Goal: Task Accomplishment & Management: Use online tool/utility

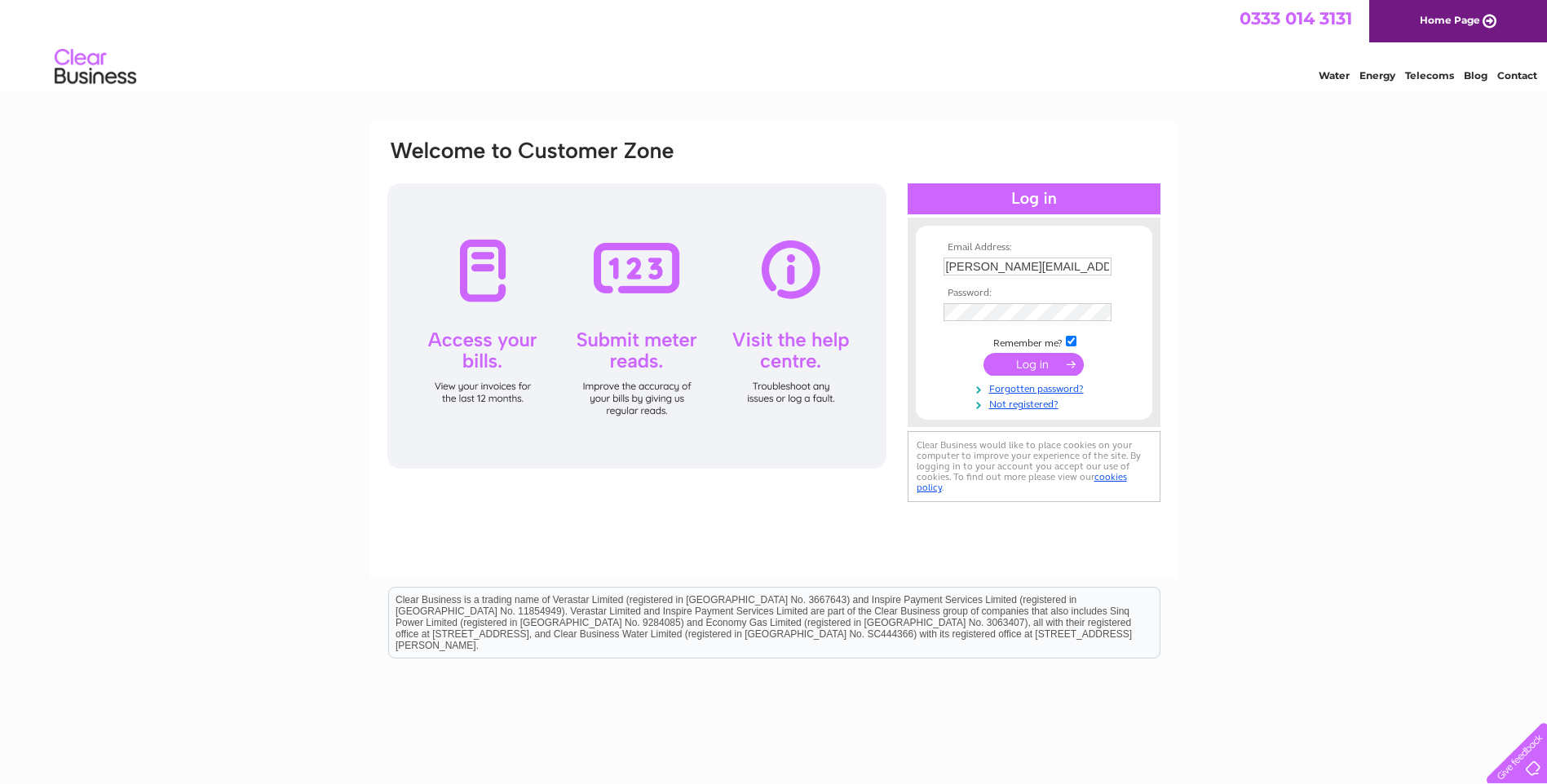
click at [1014, 355] on input "submit" at bounding box center [1033, 364] width 100 height 23
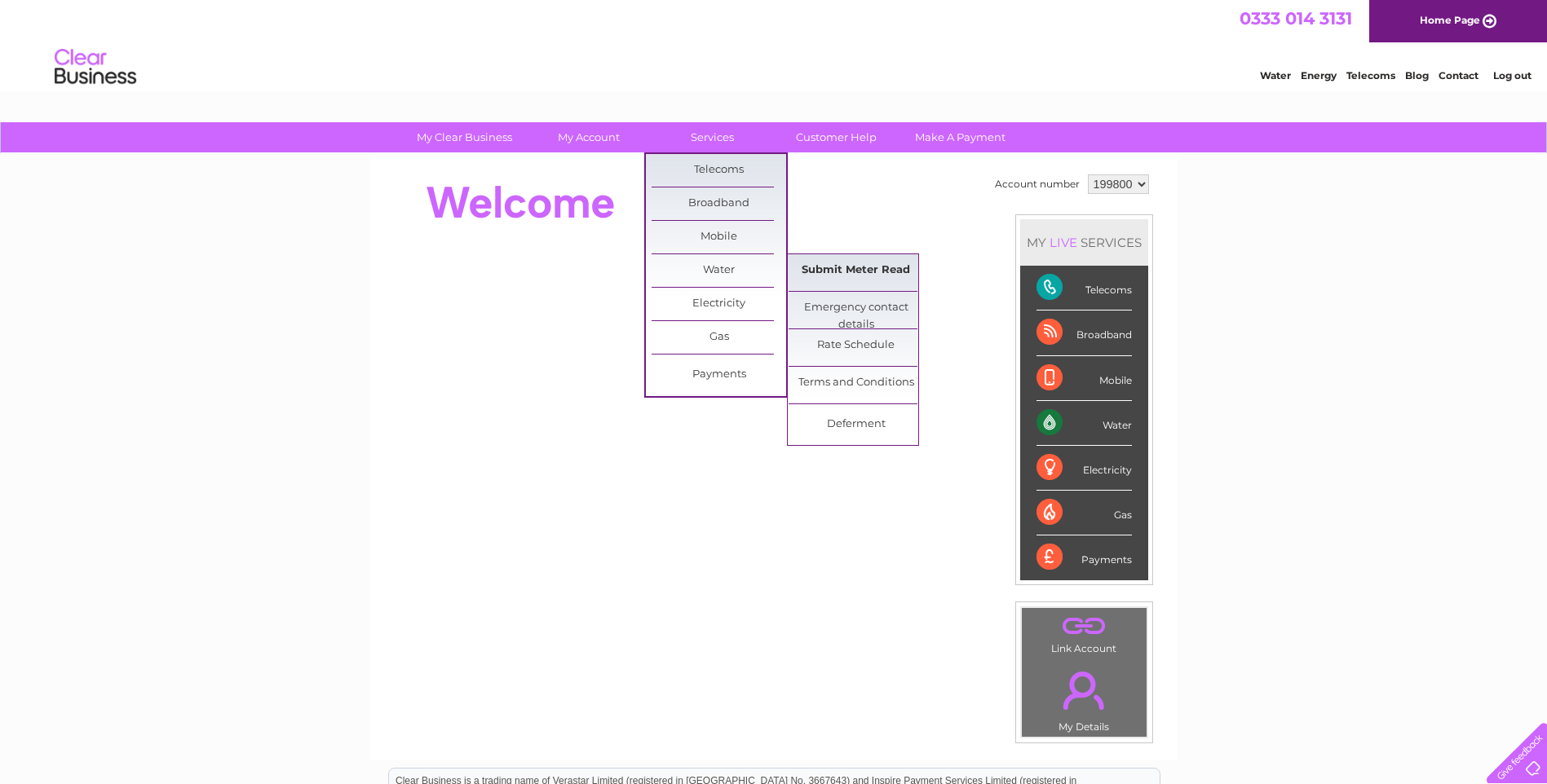
click at [825, 274] on link "Submit Meter Read" at bounding box center [855, 270] width 134 height 33
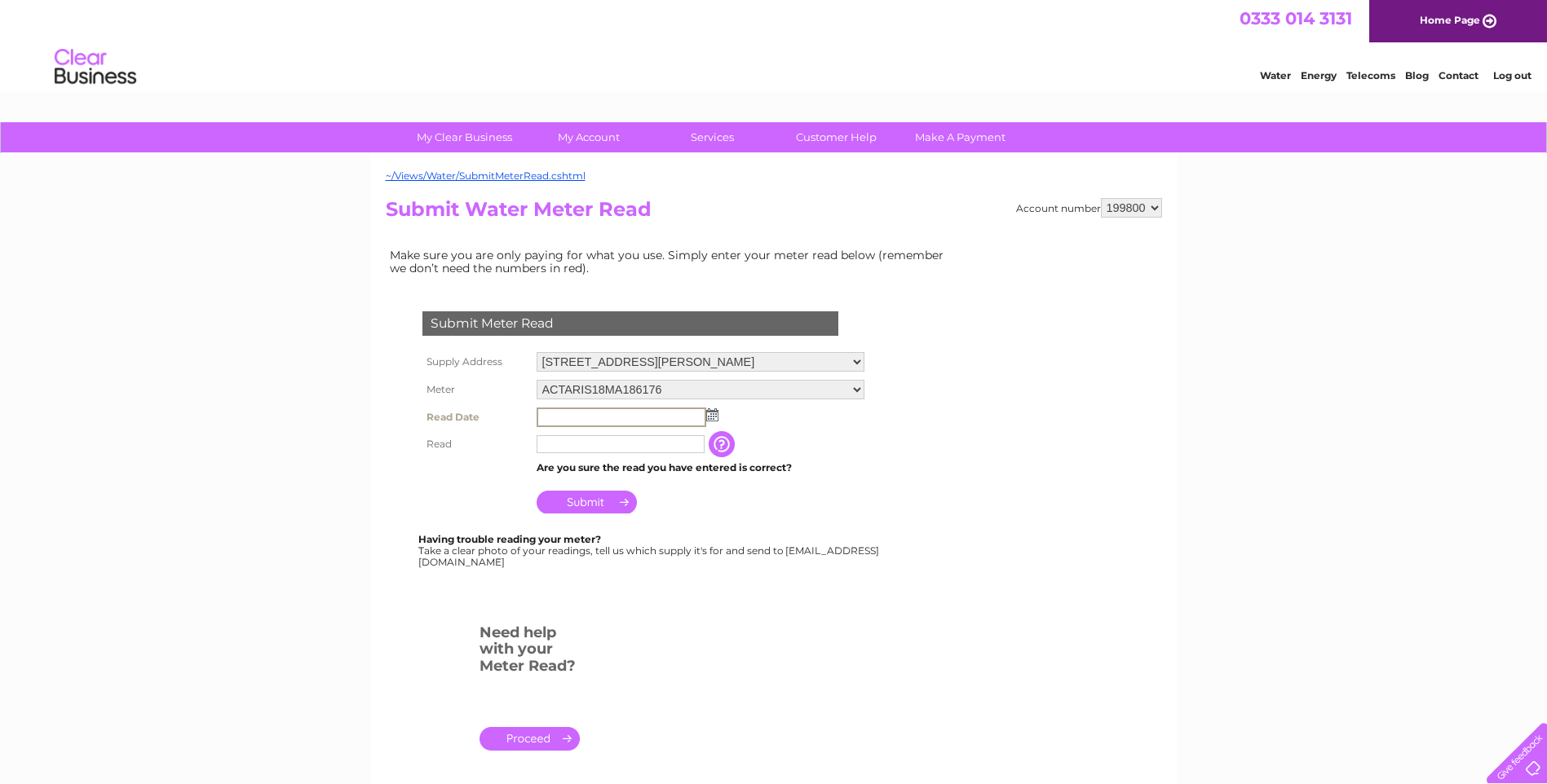
click at [636, 414] on input "text" at bounding box center [621, 418] width 170 height 20
click at [713, 418] on img at bounding box center [712, 415] width 12 height 13
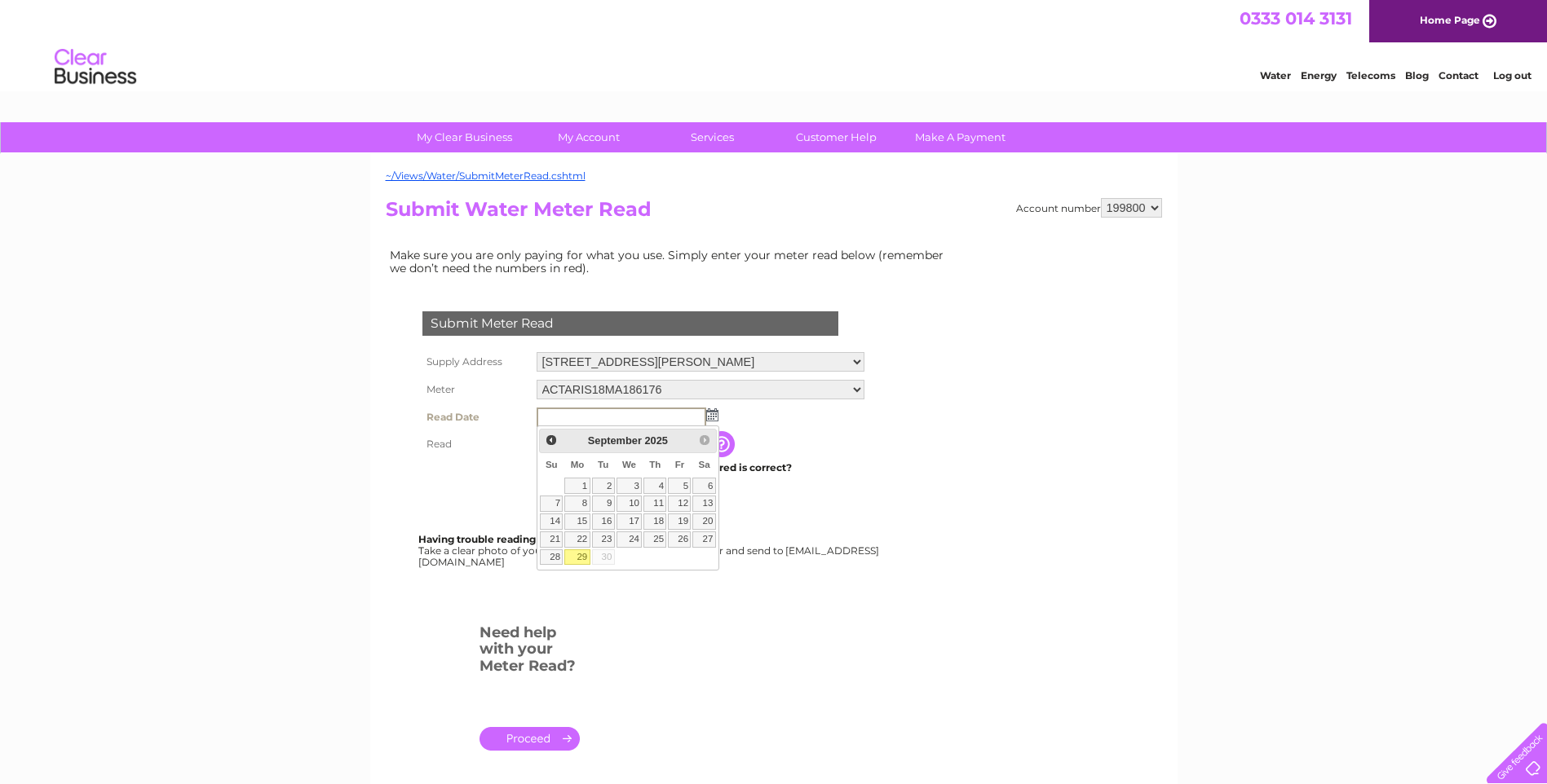
click at [584, 557] on link "29" at bounding box center [577, 557] width 25 height 16
type input "2025/09/29"
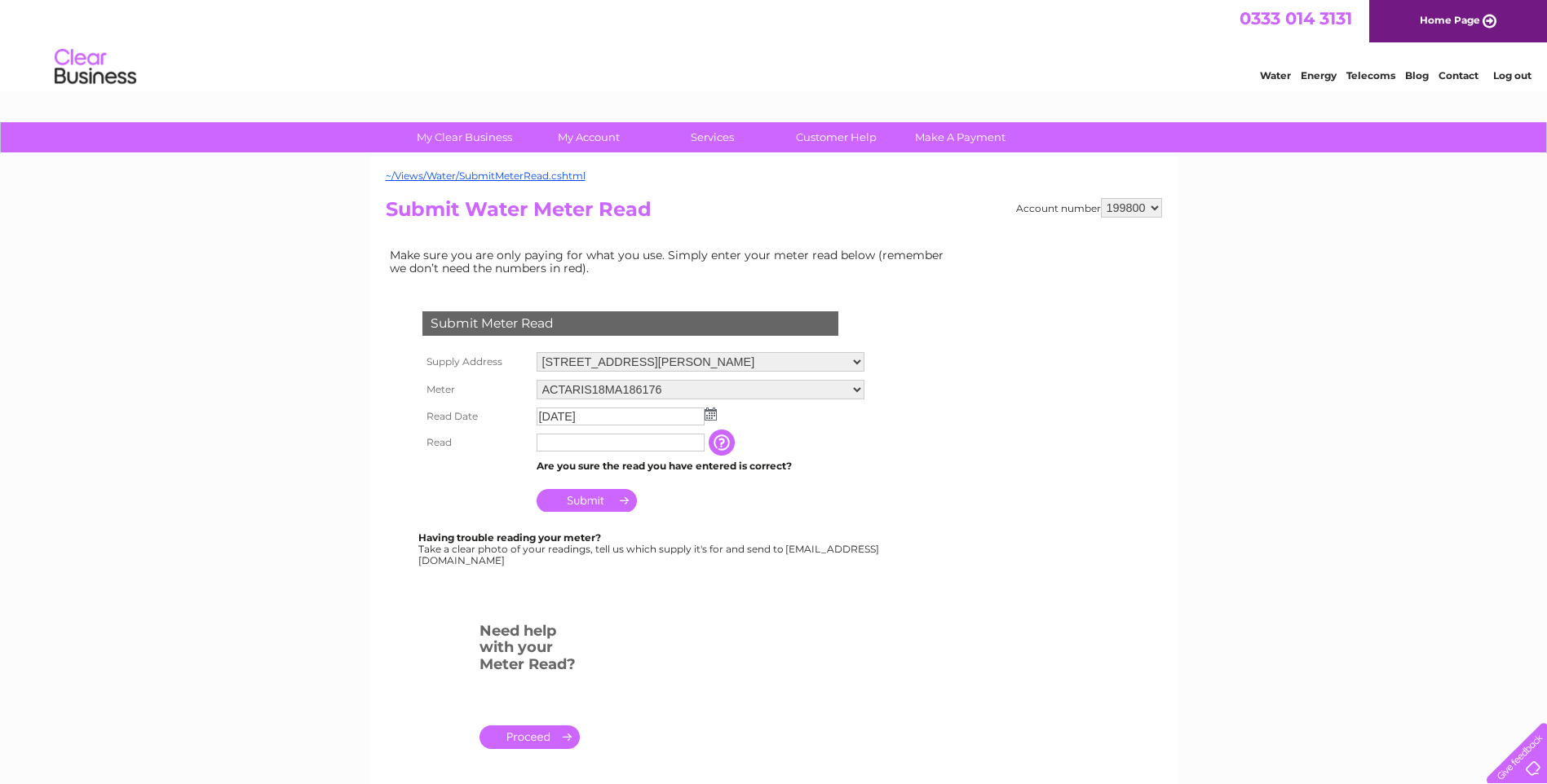
click at [597, 431] on td at bounding box center [621, 442] width 176 height 26
click at [597, 440] on input "text" at bounding box center [621, 444] width 170 height 20
type input "25"
click at [578, 497] on input "Submit" at bounding box center [587, 500] width 100 height 23
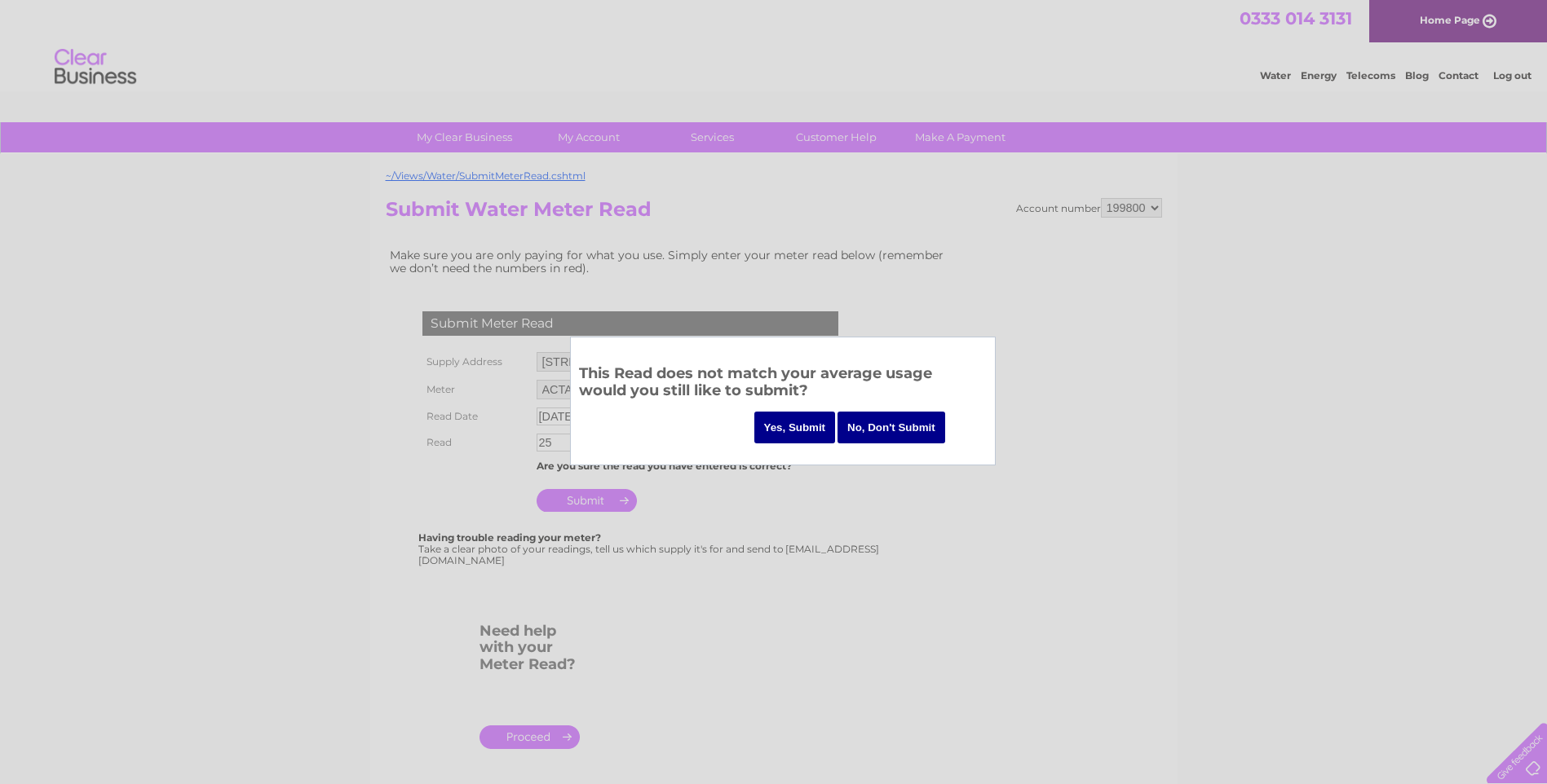
click at [805, 428] on input "Yes, Submit" at bounding box center [795, 428] width 82 height 32
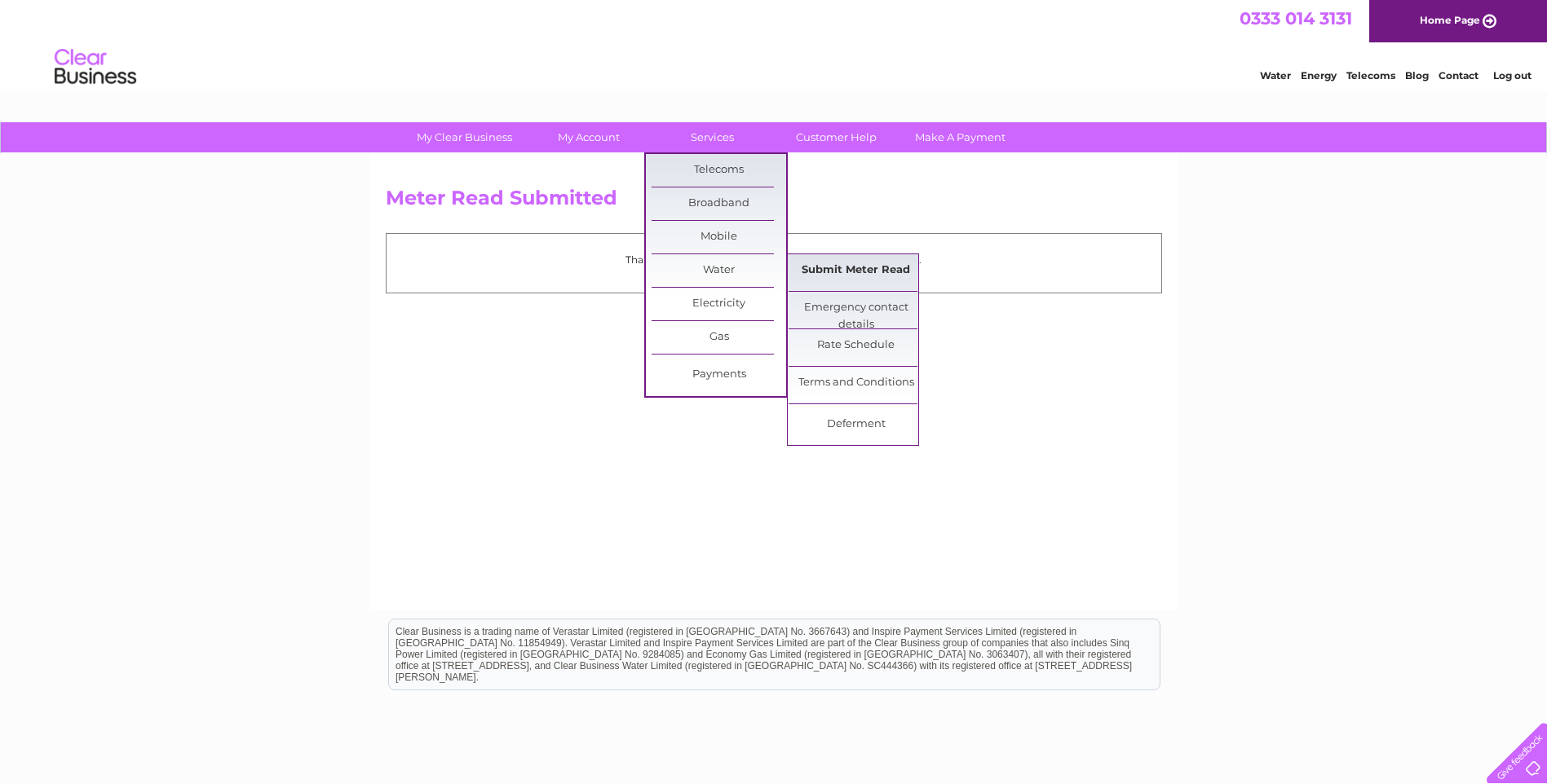
click at [838, 271] on link "Submit Meter Read" at bounding box center [855, 270] width 134 height 33
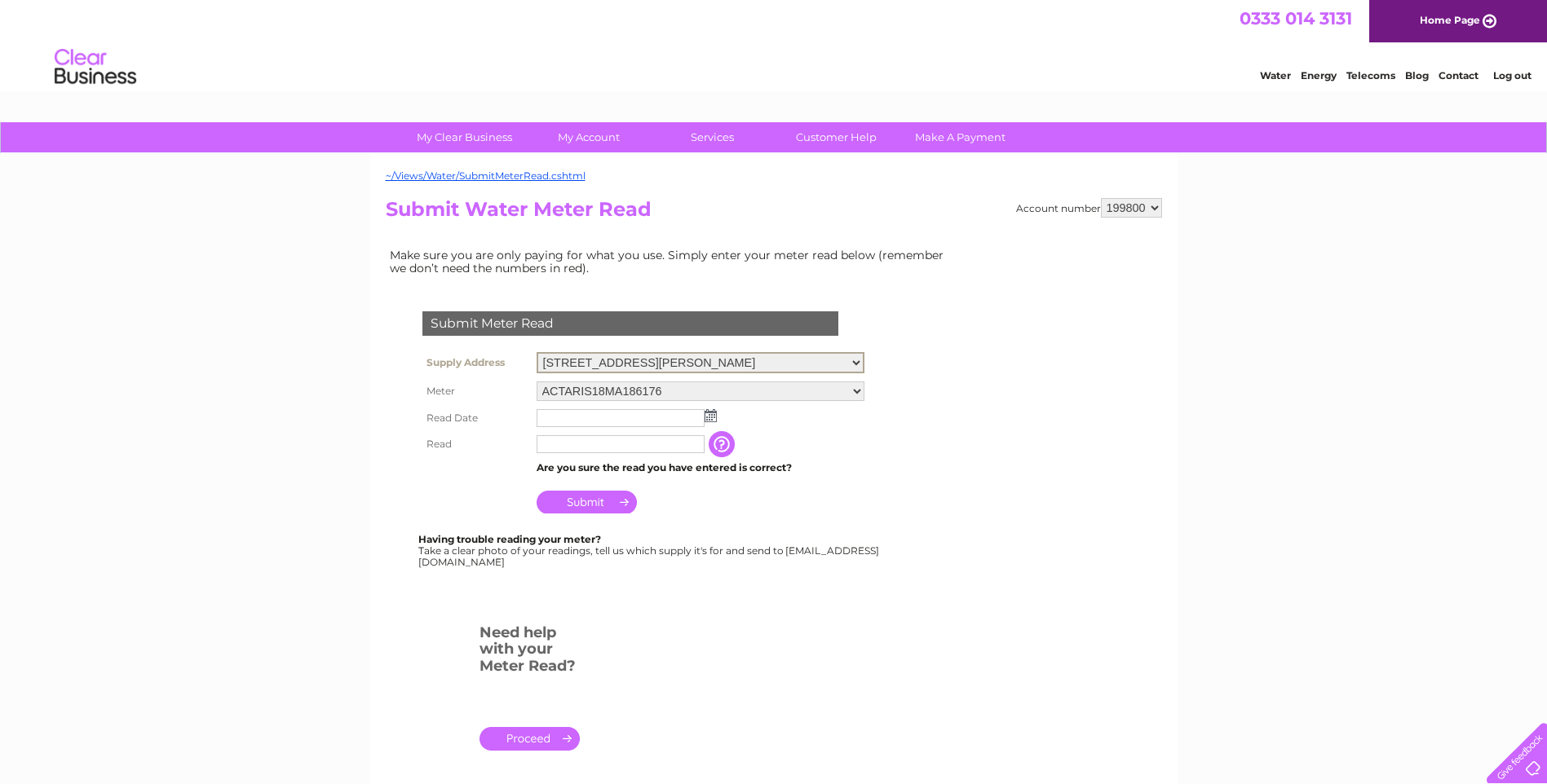
click at [795, 361] on select "[STREET_ADDRESS][PERSON_NAME] [STREET_ADDRESS] [STREET_ADDRESS][PERSON_NAME]" at bounding box center [701, 363] width 328 height 21
select select "555537"
click at [537, 352] on select "[STREET_ADDRESS][PERSON_NAME] [STREET_ADDRESS] [STREET_ADDRESS][PERSON_NAME]" at bounding box center [701, 363] width 328 height 21
click at [717, 417] on td at bounding box center [701, 416] width 336 height 26
click at [709, 413] on img at bounding box center [710, 414] width 12 height 13
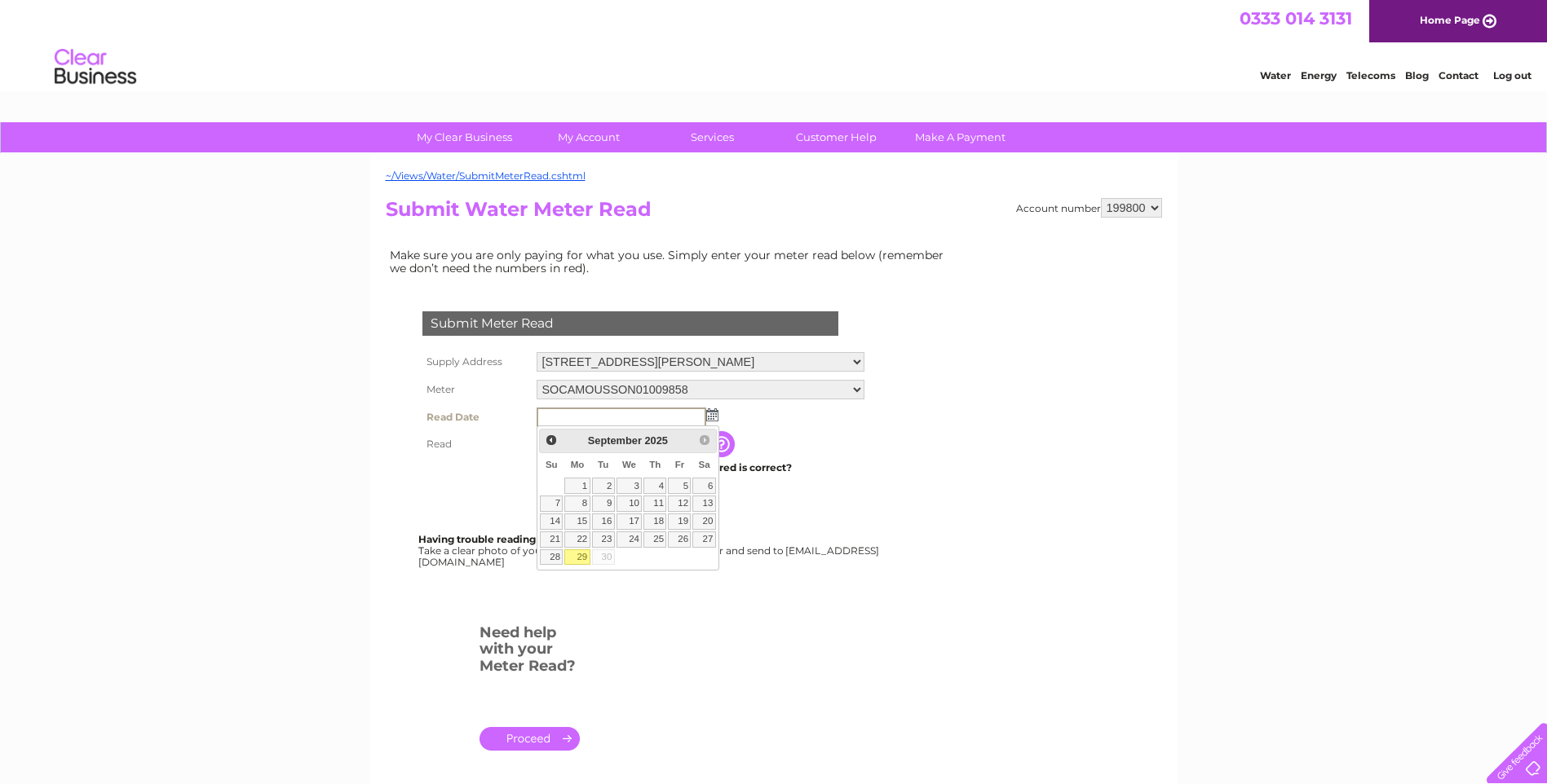
click at [575, 556] on link "29" at bounding box center [577, 557] width 25 height 16
type input "[DATE]"
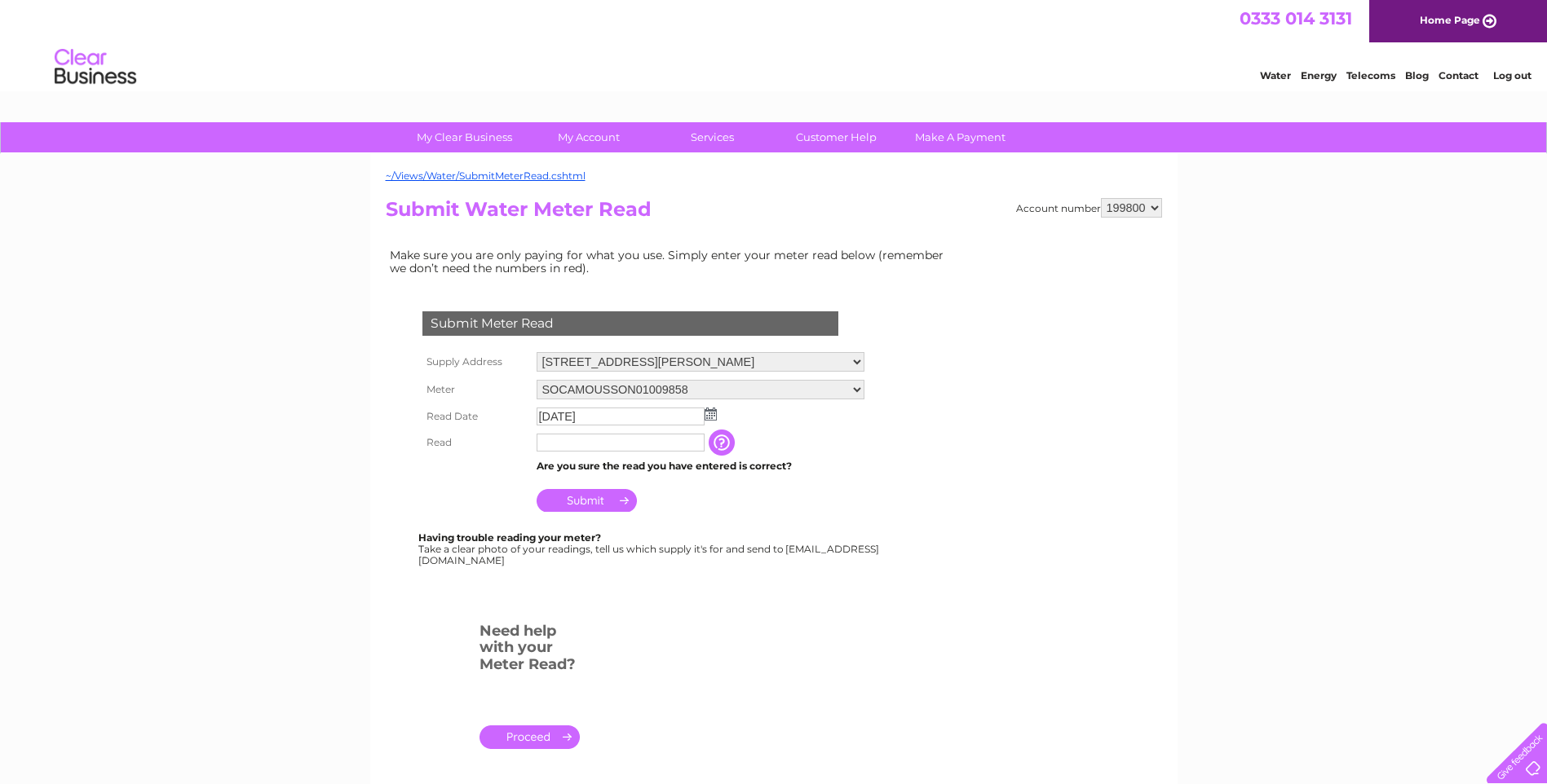
click at [572, 441] on input "text" at bounding box center [621, 443] width 168 height 18
type input "666"
click at [574, 508] on input "Submit" at bounding box center [587, 502] width 100 height 23
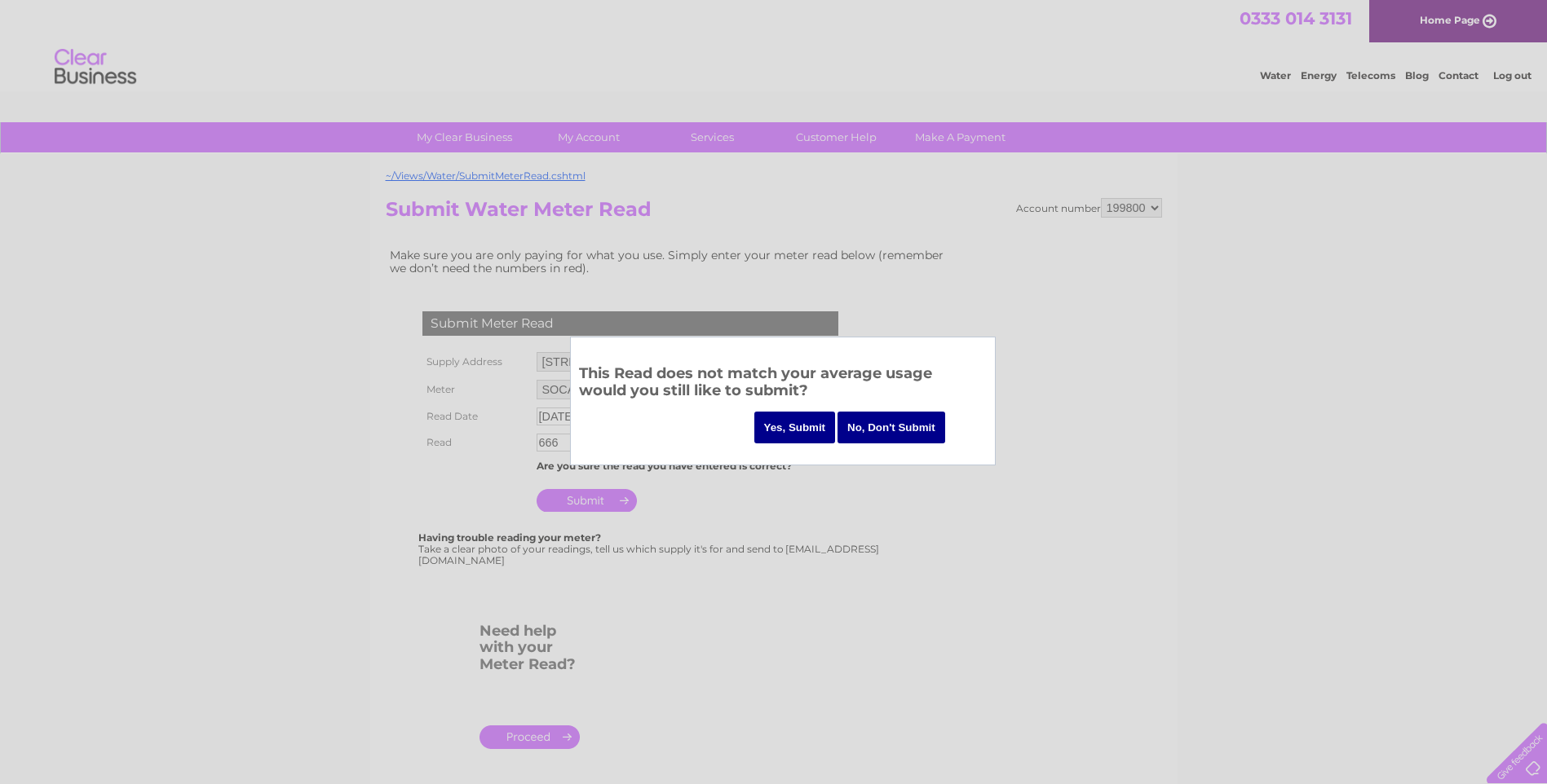
click at [815, 437] on input "Yes, Submit" at bounding box center [795, 428] width 82 height 32
